Goal: Contribute content: Contribute content

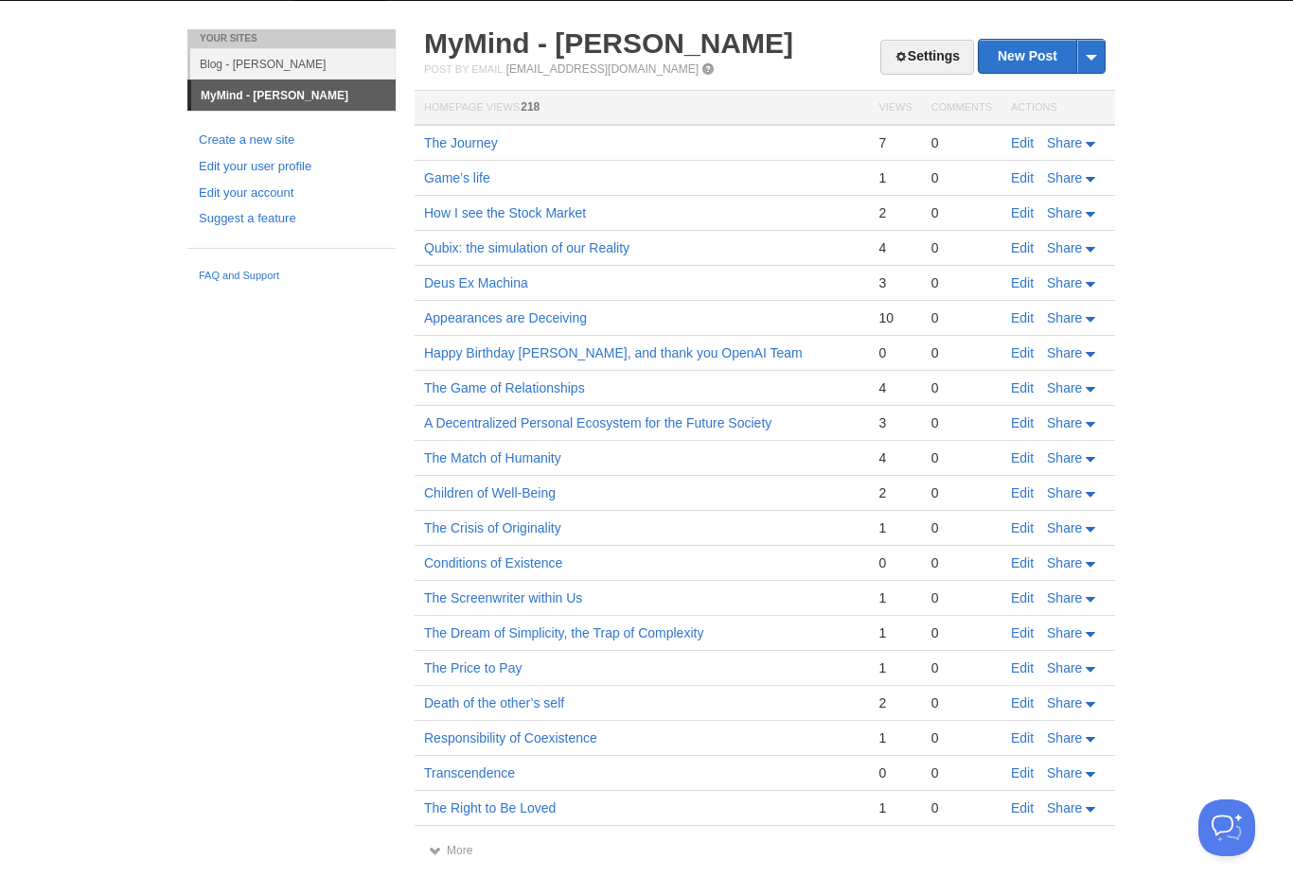
scroll to position [29, 0]
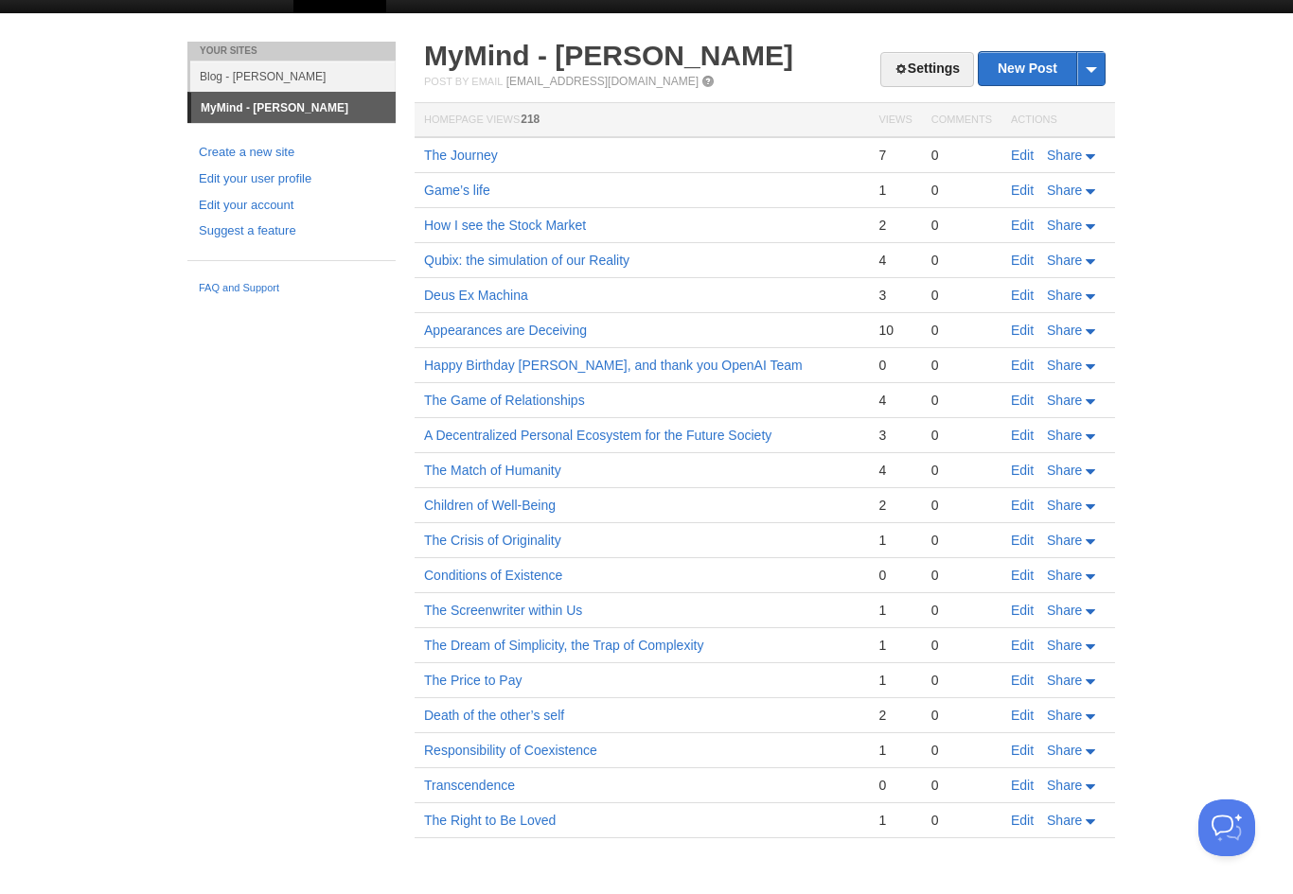
click at [350, 80] on link "Blog - [PERSON_NAME]" at bounding box center [292, 76] width 205 height 31
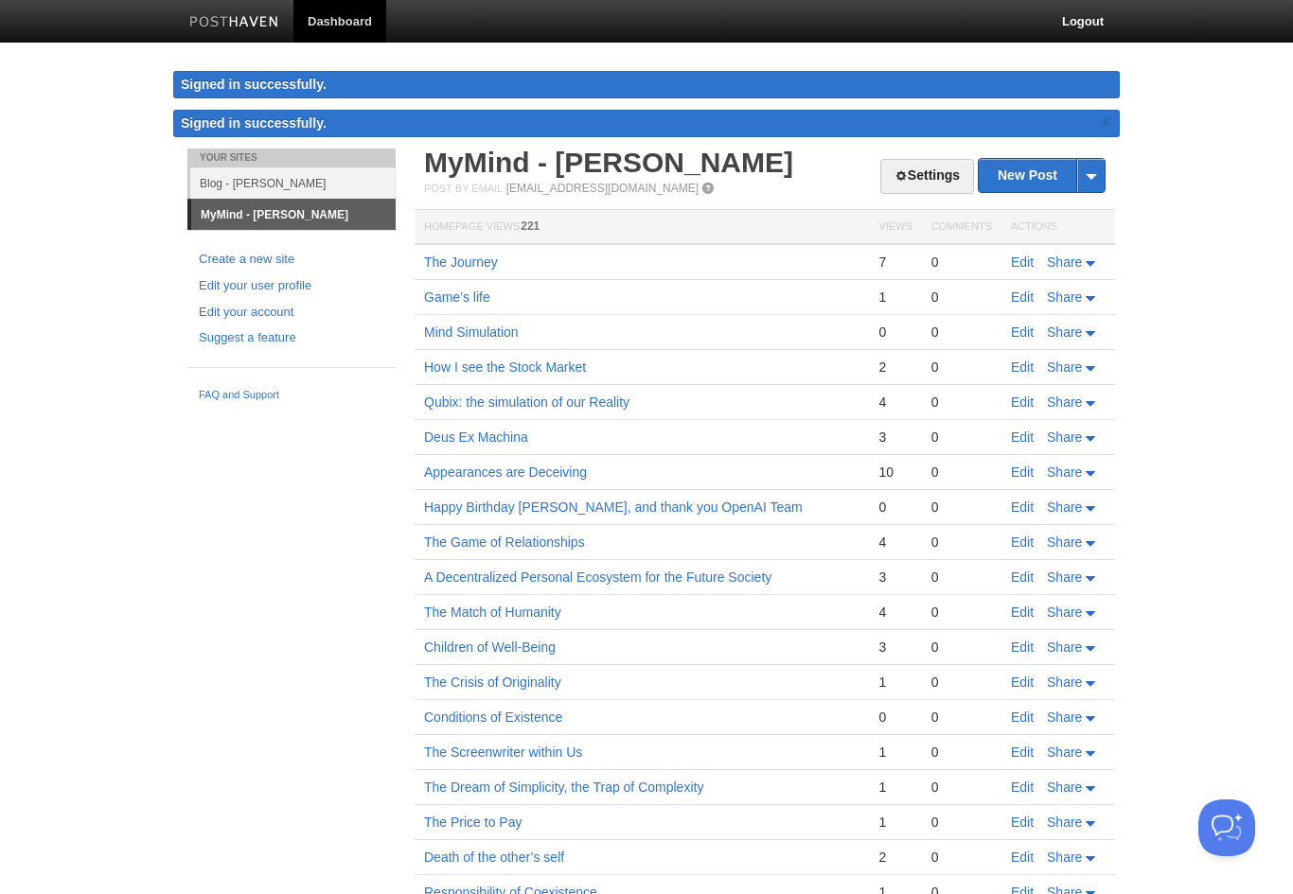
click at [297, 168] on link "Blog - [PERSON_NAME]" at bounding box center [292, 183] width 205 height 31
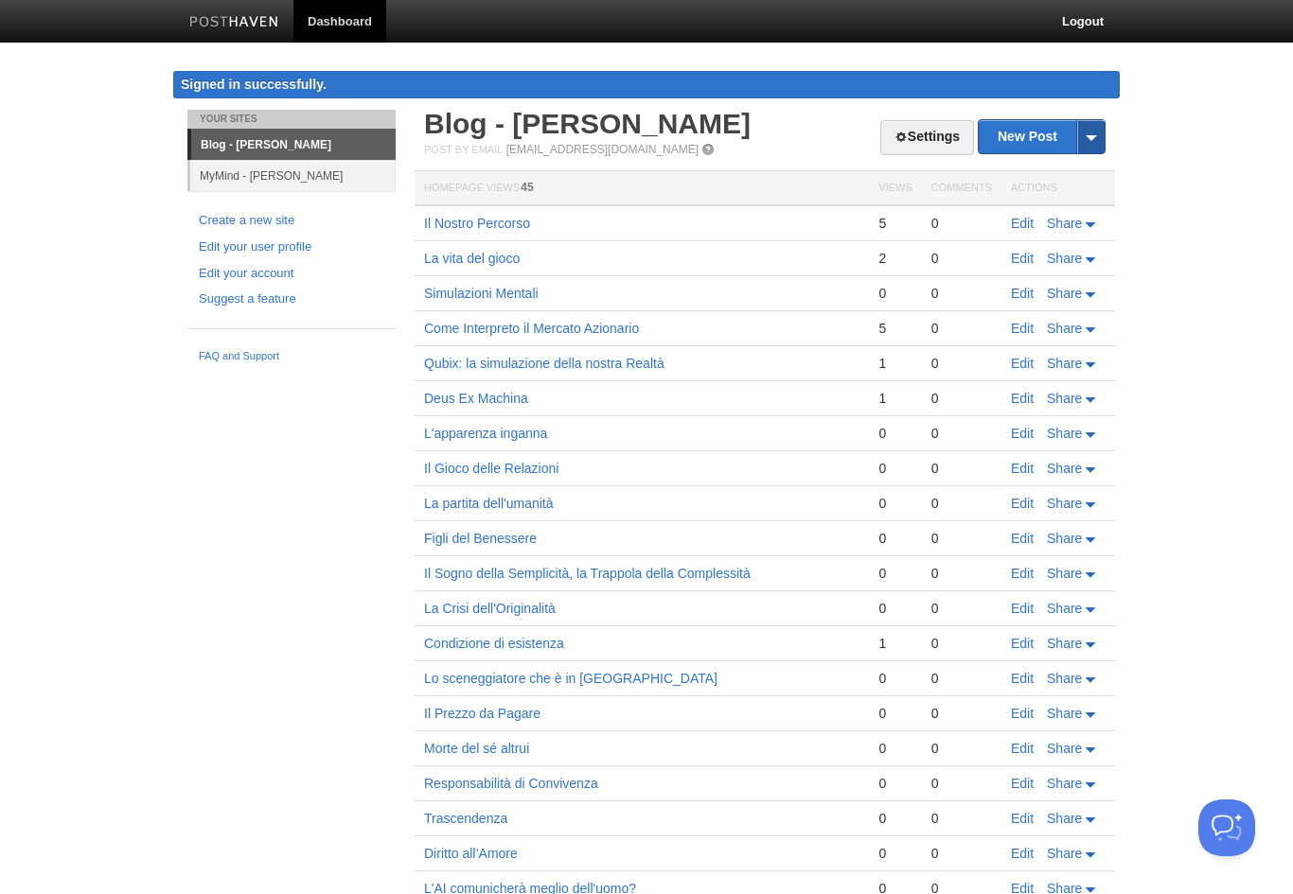
click at [1098, 140] on span at bounding box center [1090, 136] width 28 height 33
click at [1039, 167] on link "by Web" at bounding box center [1042, 167] width 126 height 28
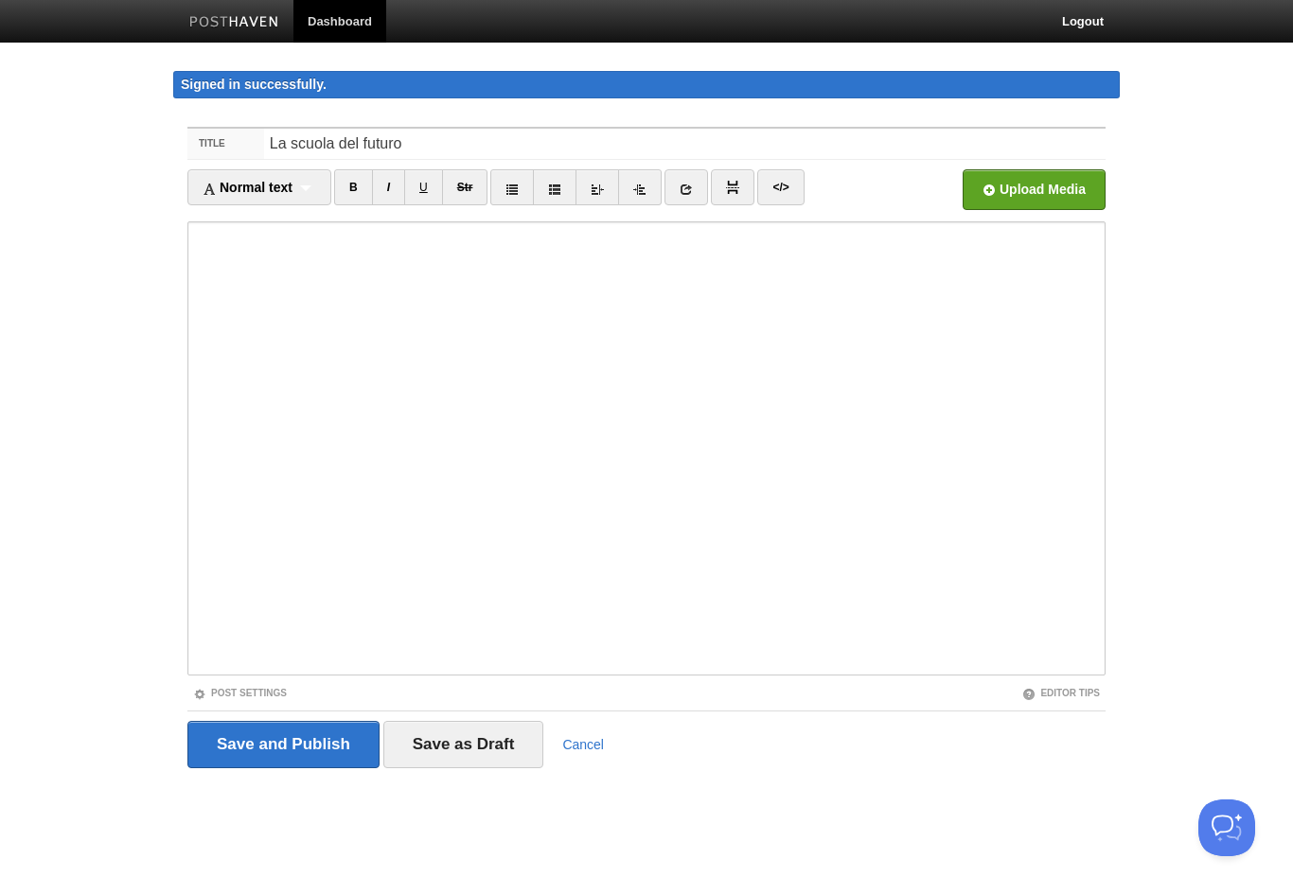
type input "La scuola del futuro"
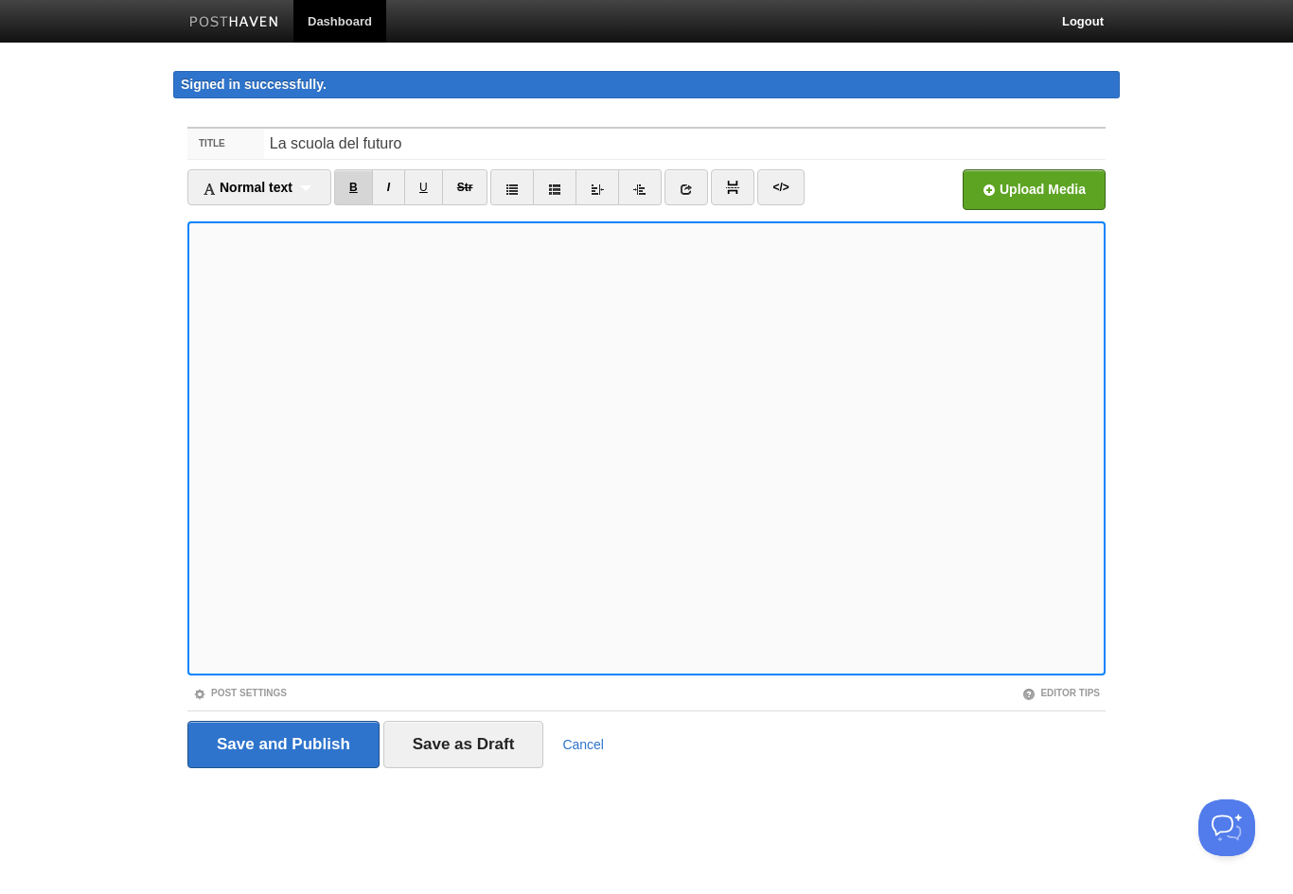
click at [354, 182] on link "B" at bounding box center [353, 187] width 39 height 36
click at [524, 191] on link at bounding box center [512, 187] width 44 height 36
click at [551, 184] on link at bounding box center [555, 187] width 44 height 36
click at [515, 185] on icon at bounding box center [511, 189] width 13 height 13
click at [115, 606] on body "Dashboard Logout Signed in successfully. Signed in successfully. × Your Sites B…" at bounding box center [646, 420] width 1293 height 840
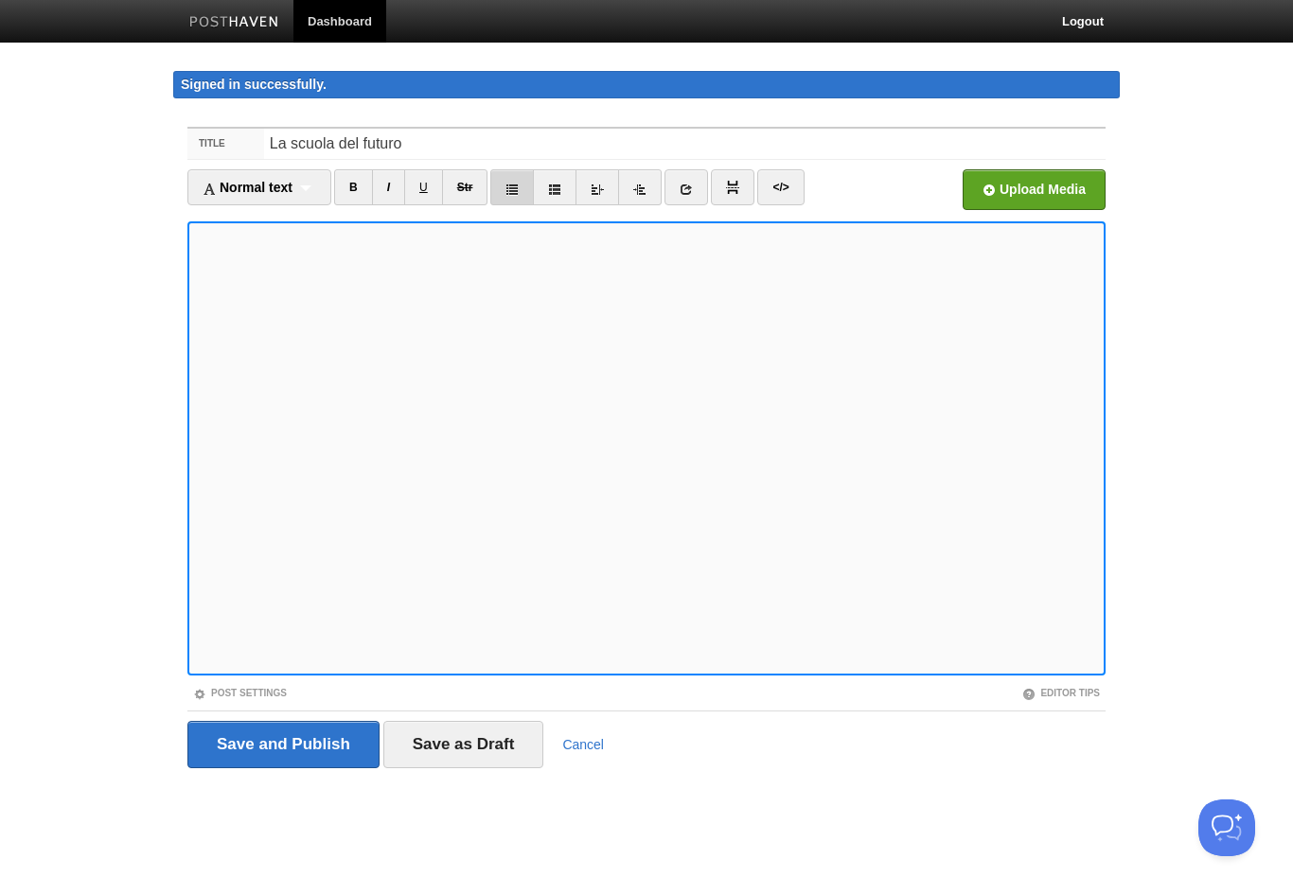
click at [520, 203] on link at bounding box center [512, 187] width 44 height 36
click at [362, 188] on link "B" at bounding box center [353, 187] width 39 height 36
click at [345, 204] on link "B" at bounding box center [353, 187] width 39 height 36
click at [358, 193] on link "B" at bounding box center [353, 187] width 39 height 36
click at [366, 193] on link "B" at bounding box center [353, 187] width 39 height 36
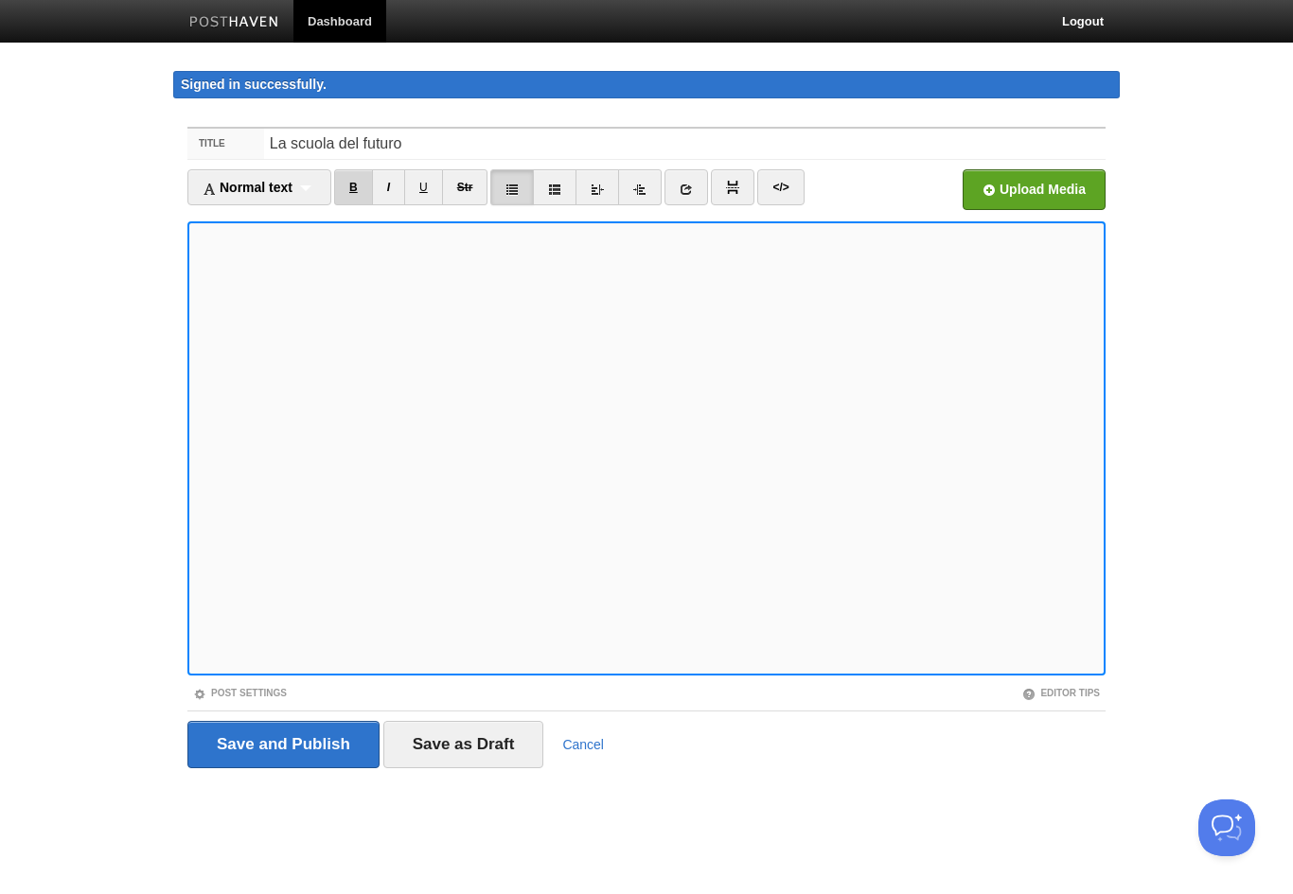
click at [362, 192] on link "B" at bounding box center [353, 187] width 39 height 36
click at [362, 196] on link "B" at bounding box center [353, 187] width 39 height 36
click at [357, 186] on link "B" at bounding box center [353, 187] width 39 height 36
click at [357, 193] on link "B" at bounding box center [353, 187] width 39 height 36
click at [360, 187] on link "B" at bounding box center [353, 187] width 39 height 36
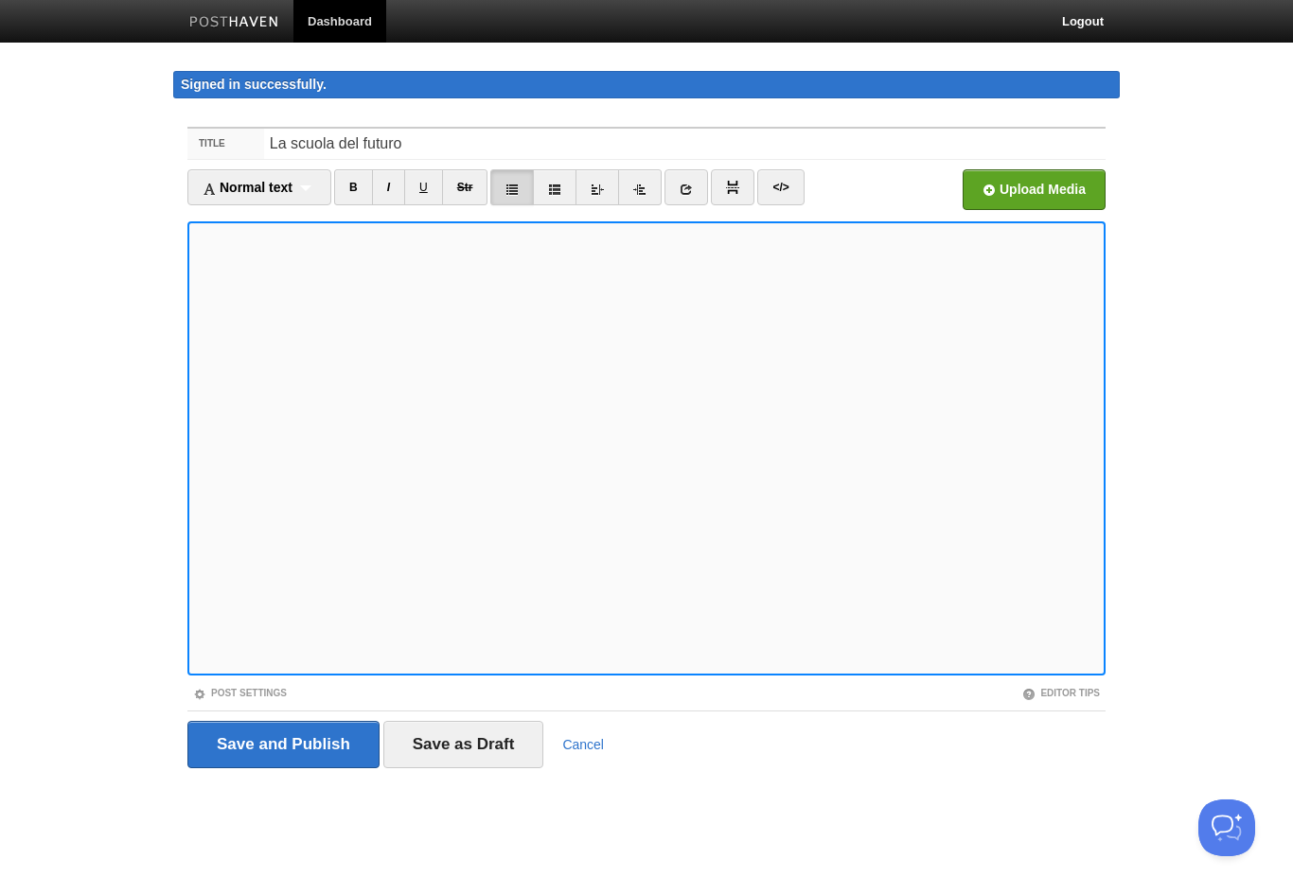
click at [518, 192] on icon at bounding box center [511, 189] width 13 height 13
click at [526, 187] on link at bounding box center [512, 187] width 44 height 36
click at [505, 198] on link at bounding box center [512, 187] width 44 height 36
click at [362, 189] on link "B" at bounding box center [353, 187] width 39 height 36
click at [357, 191] on link "B" at bounding box center [353, 187] width 39 height 36
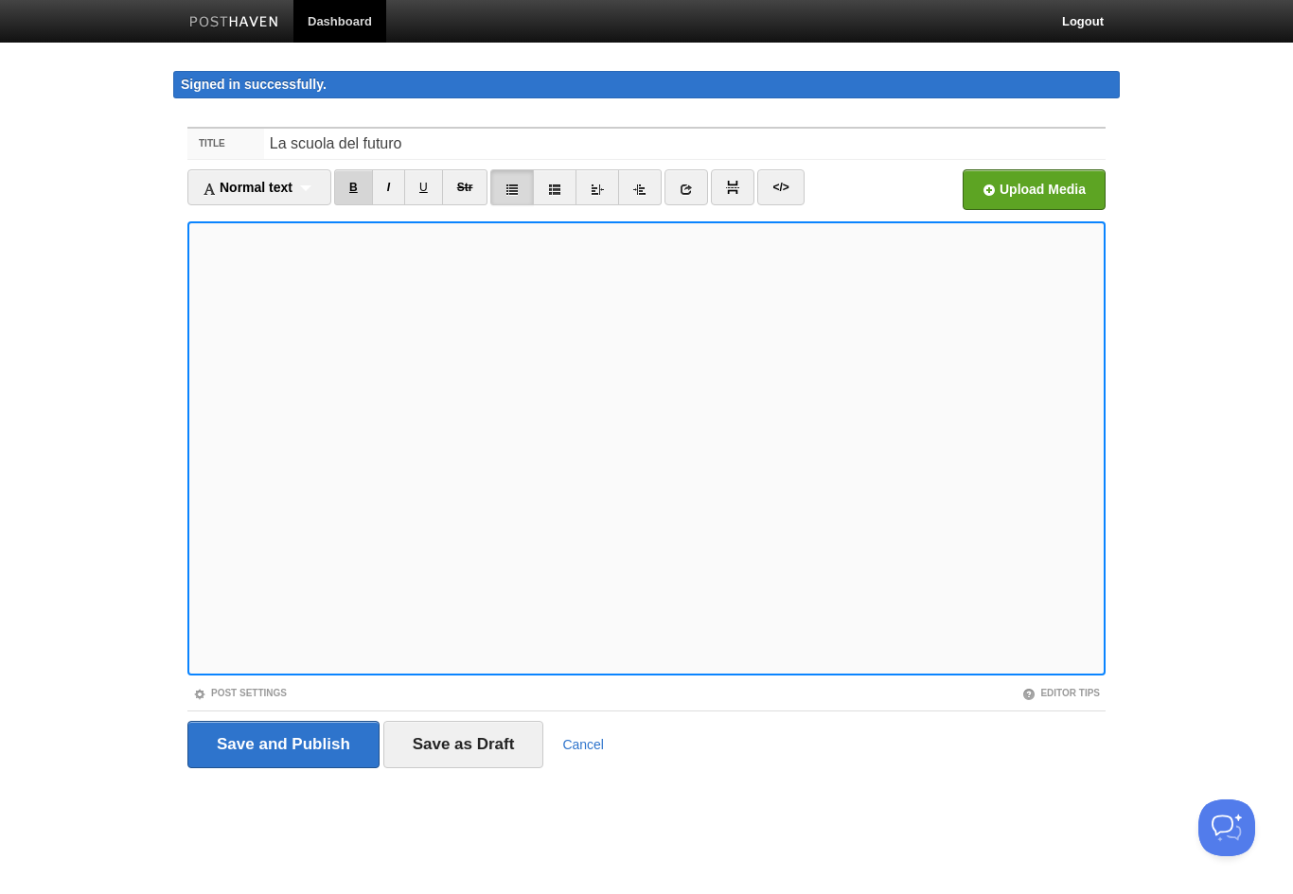
click at [356, 194] on link "B" at bounding box center [353, 187] width 39 height 36
